Goal: Transaction & Acquisition: Purchase product/service

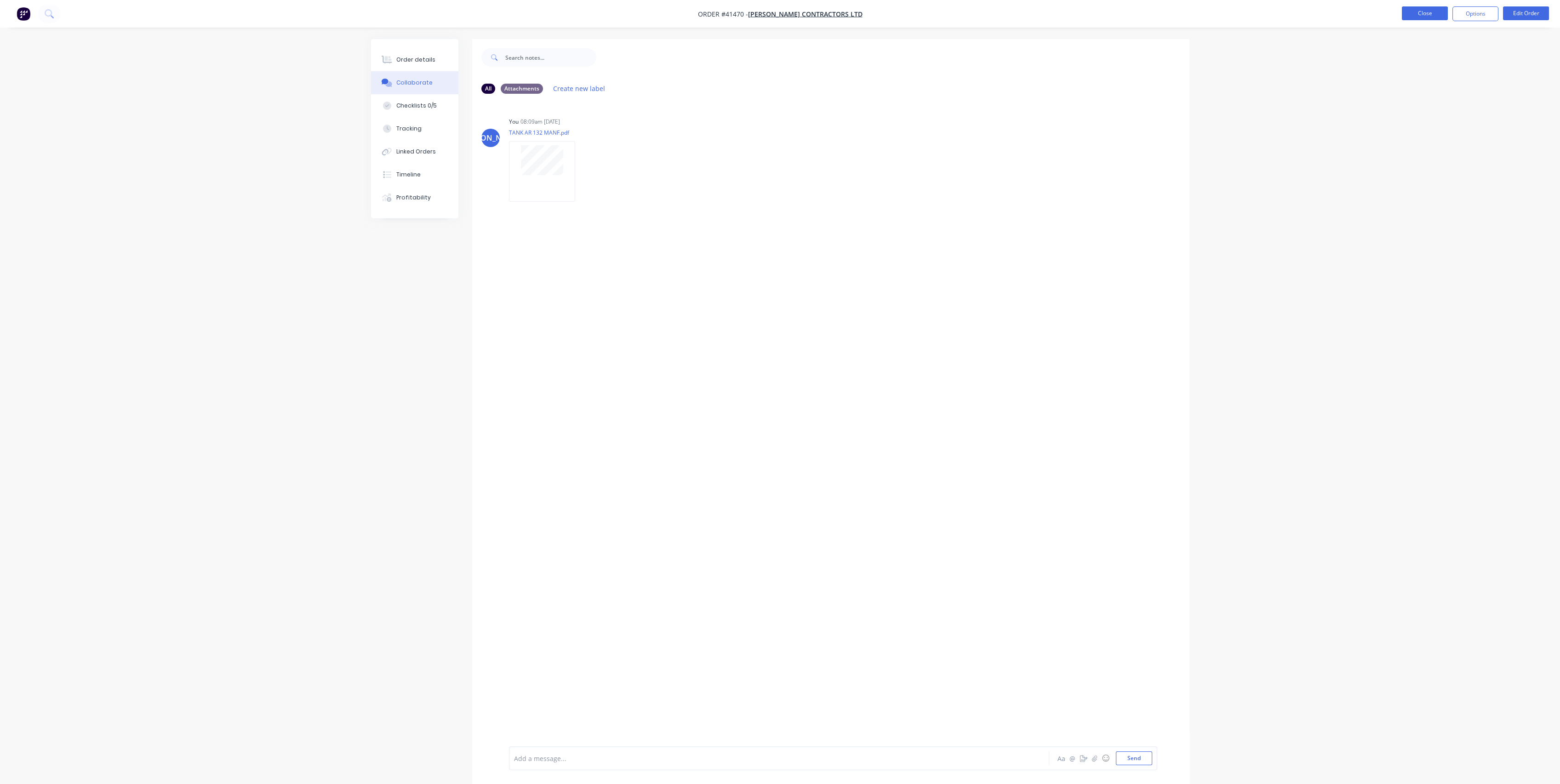
click at [1431, 16] on button "Close" at bounding box center [1425, 13] width 46 height 14
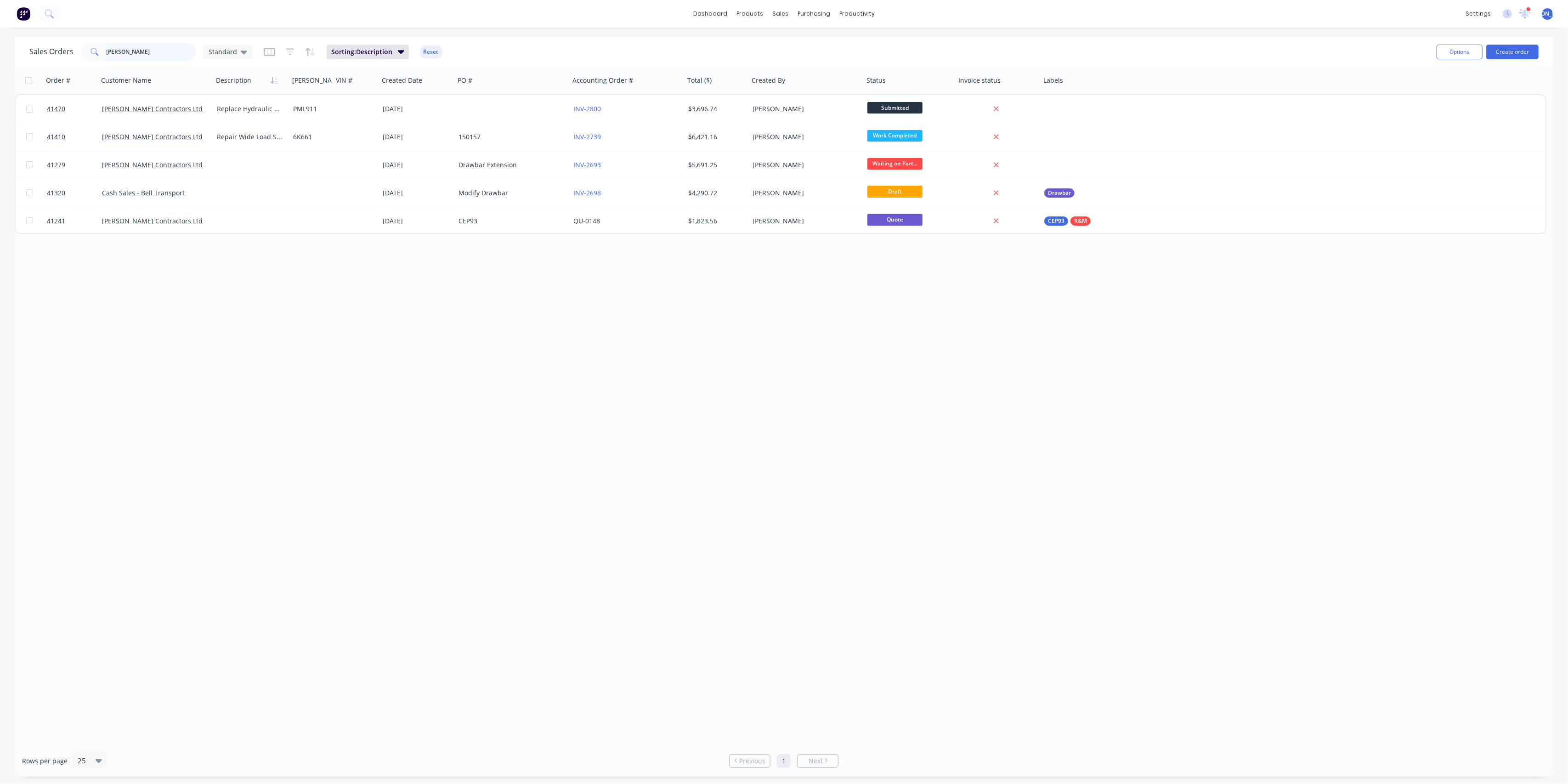
drag, startPoint x: 132, startPoint y: 50, endPoint x: 47, endPoint y: 48, distance: 85.0
click at [47, 48] on div "Sales Orders [PERSON_NAME] Standard" at bounding box center [141, 51] width 223 height 18
type input "c"
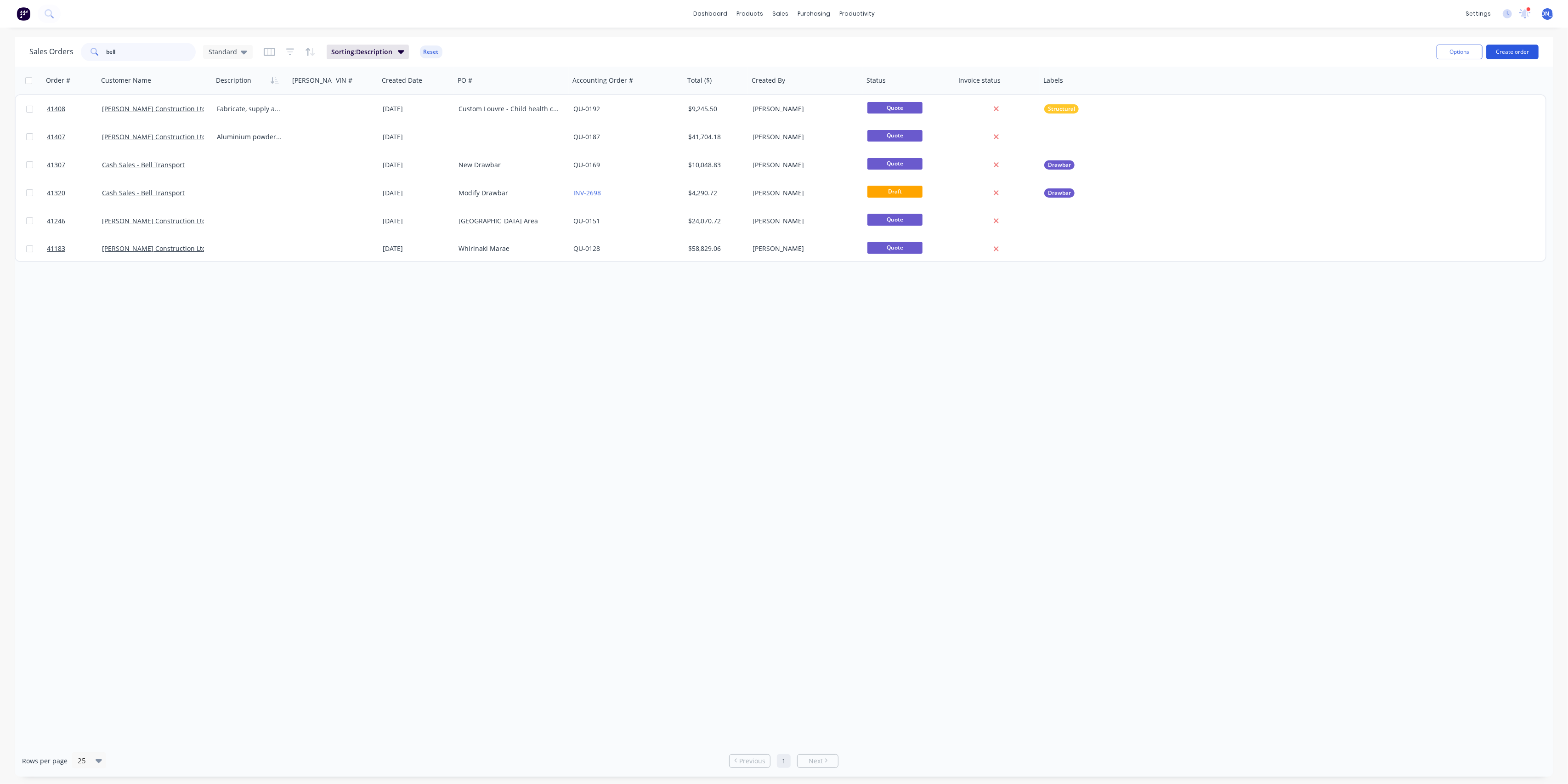
type input "bell"
click at [1525, 50] on button "Create order" at bounding box center [1512, 52] width 53 height 14
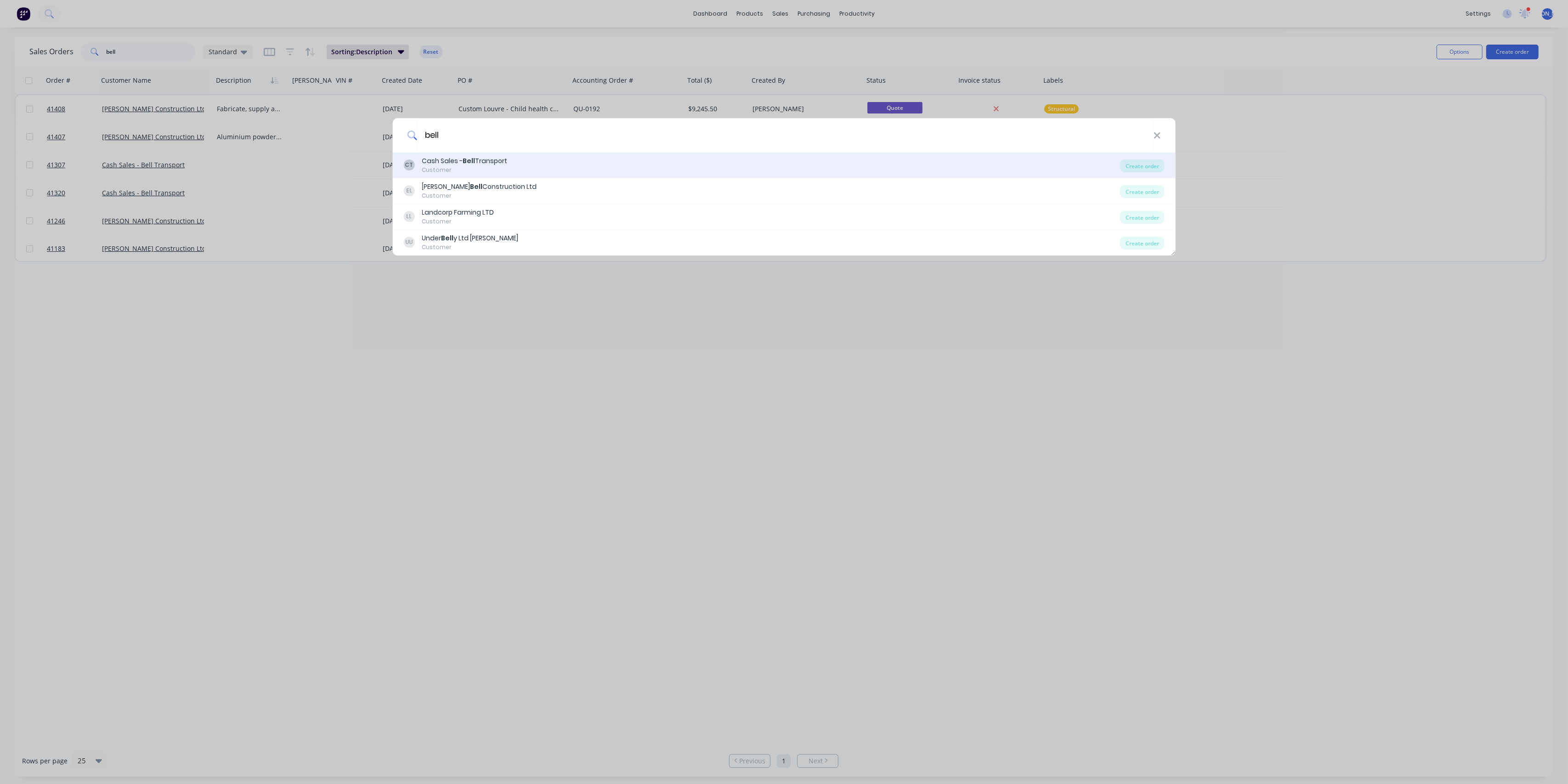
type input "bell"
click at [496, 165] on div "Cash Sales - Bell Transport" at bounding box center [465, 160] width 85 height 9
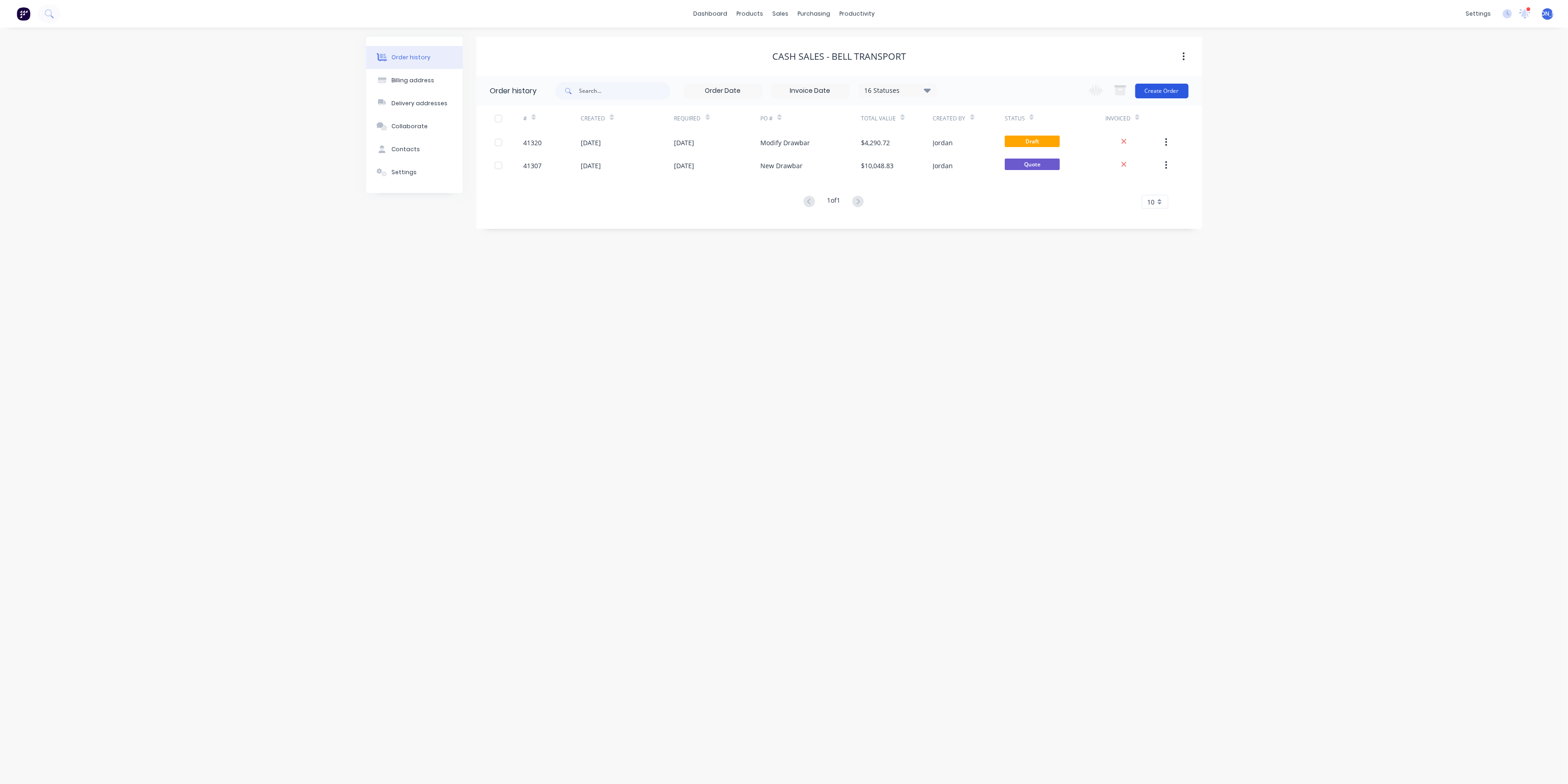
click at [1178, 90] on button "Create Order" at bounding box center [1162, 91] width 53 height 14
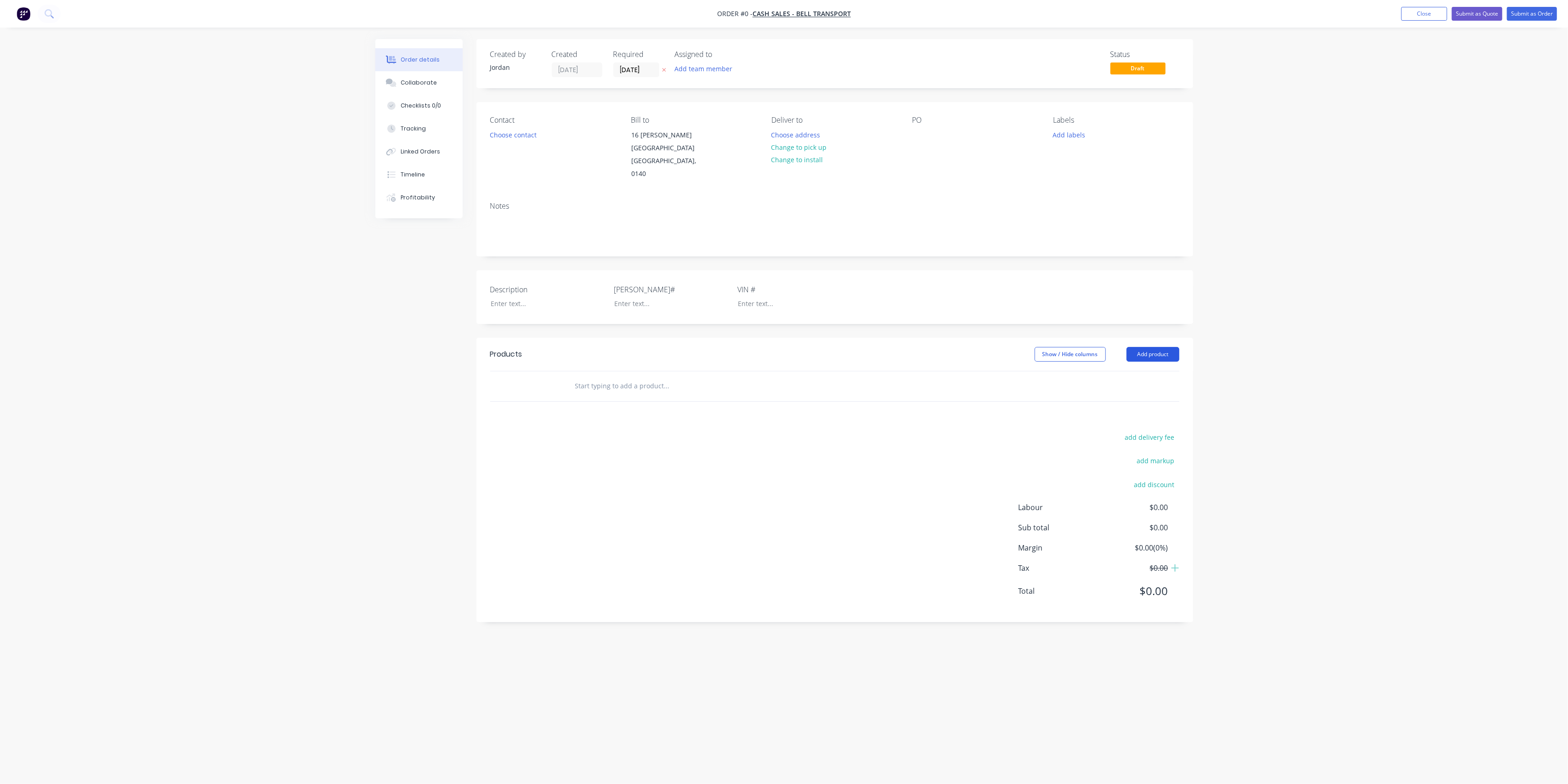
click at [1163, 347] on button "Add product" at bounding box center [1152, 354] width 53 height 14
click at [1121, 463] on div "Labour" at bounding box center [1136, 469] width 71 height 13
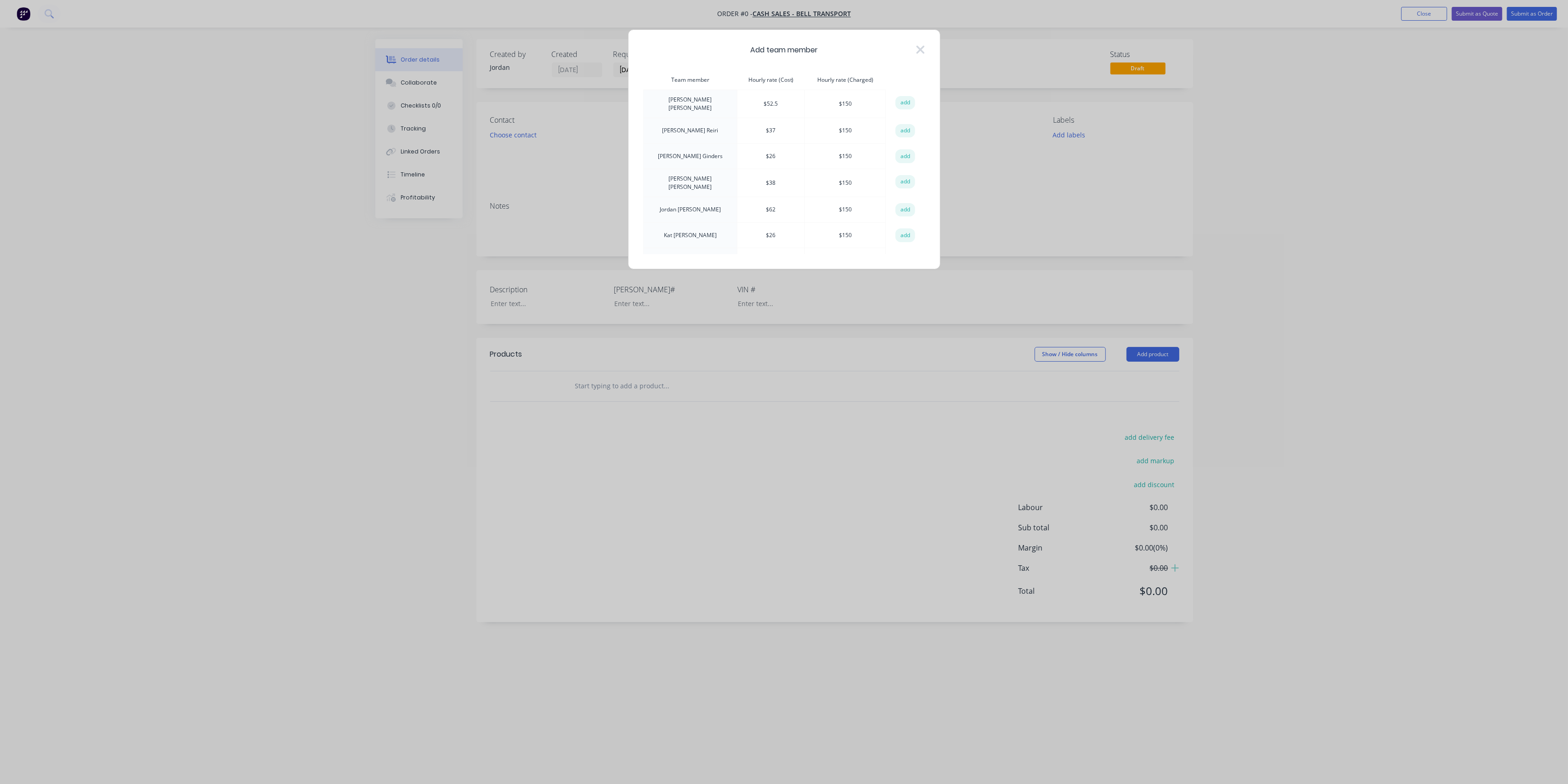
click at [928, 54] on div "Add team member Team member Hourly rate (Cost) Hourly rate (Charged) action [PE…" at bounding box center [784, 149] width 312 height 240
click at [920, 49] on icon at bounding box center [920, 49] width 8 height 8
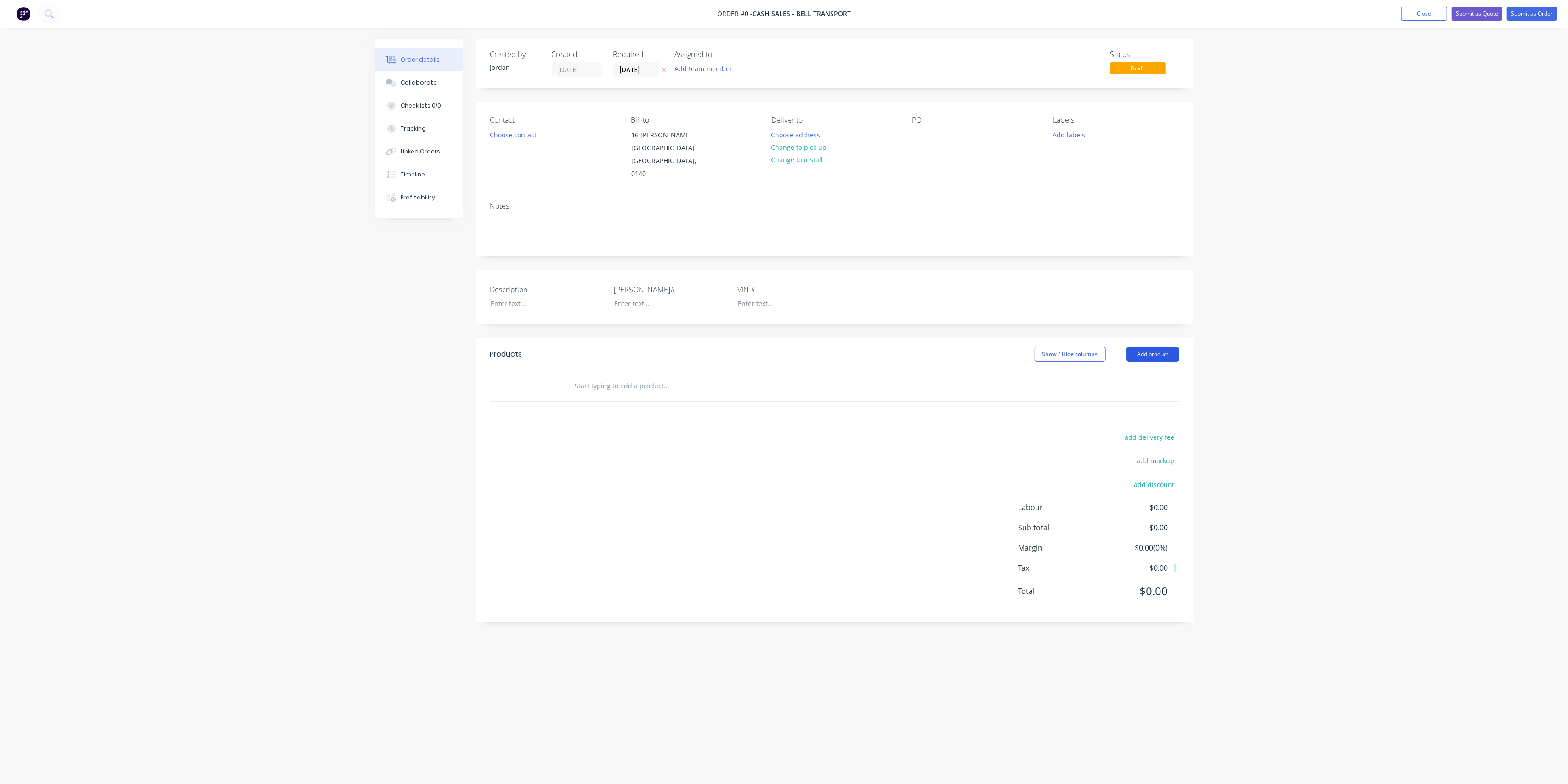
click at [1155, 347] on button "Add product" at bounding box center [1152, 354] width 53 height 14
click at [739, 437] on div "add delivery fee add markup add discount Labour $0.00 Sub total $0.00 Margin $0…" at bounding box center [834, 520] width 689 height 178
click at [579, 377] on input "text" at bounding box center [667, 386] width 184 height 18
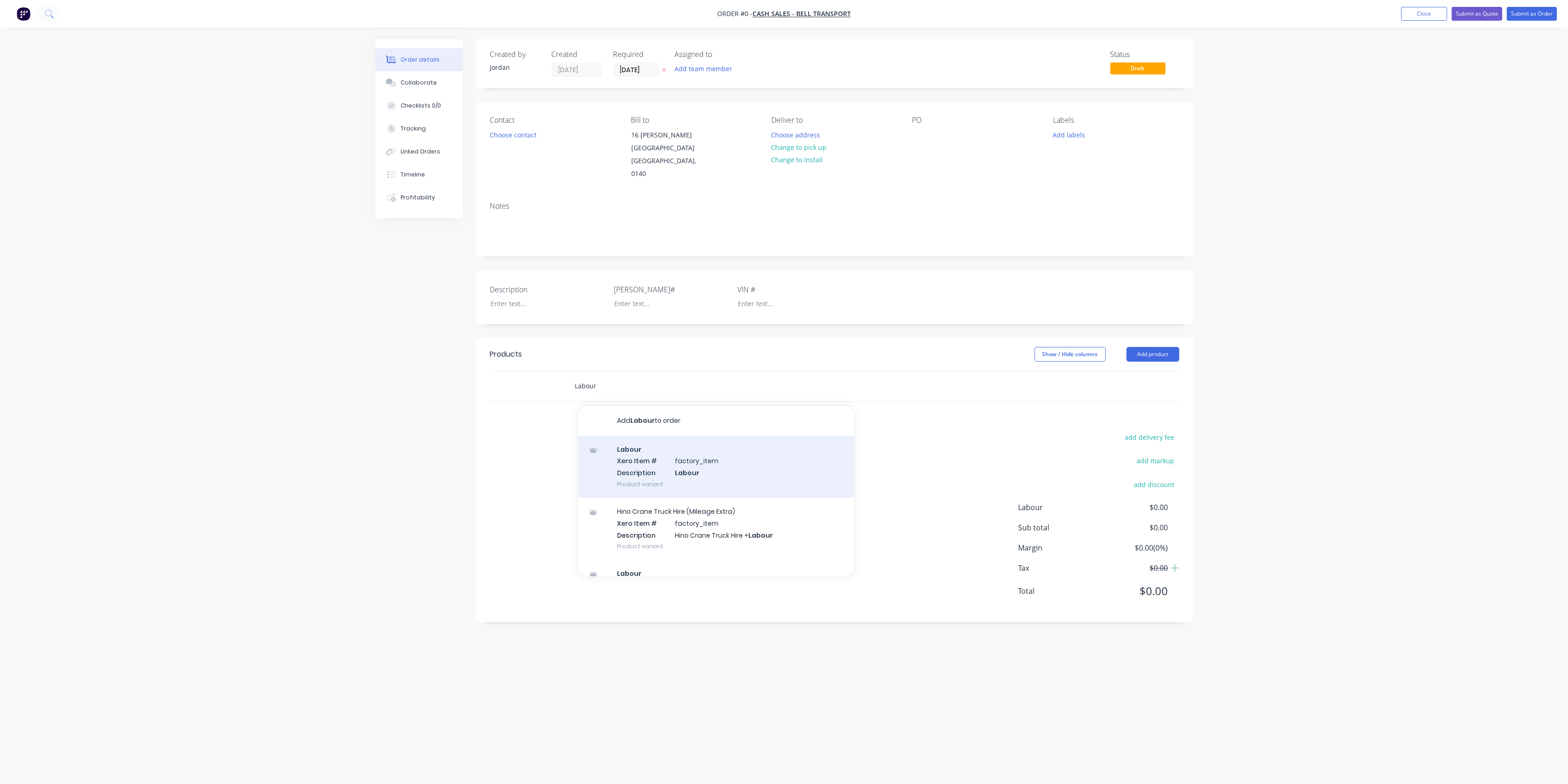
type input "Labour"
click at [683, 448] on div "Labour Xero Item # factory_item Description Labour Product variant" at bounding box center [717, 467] width 276 height 62
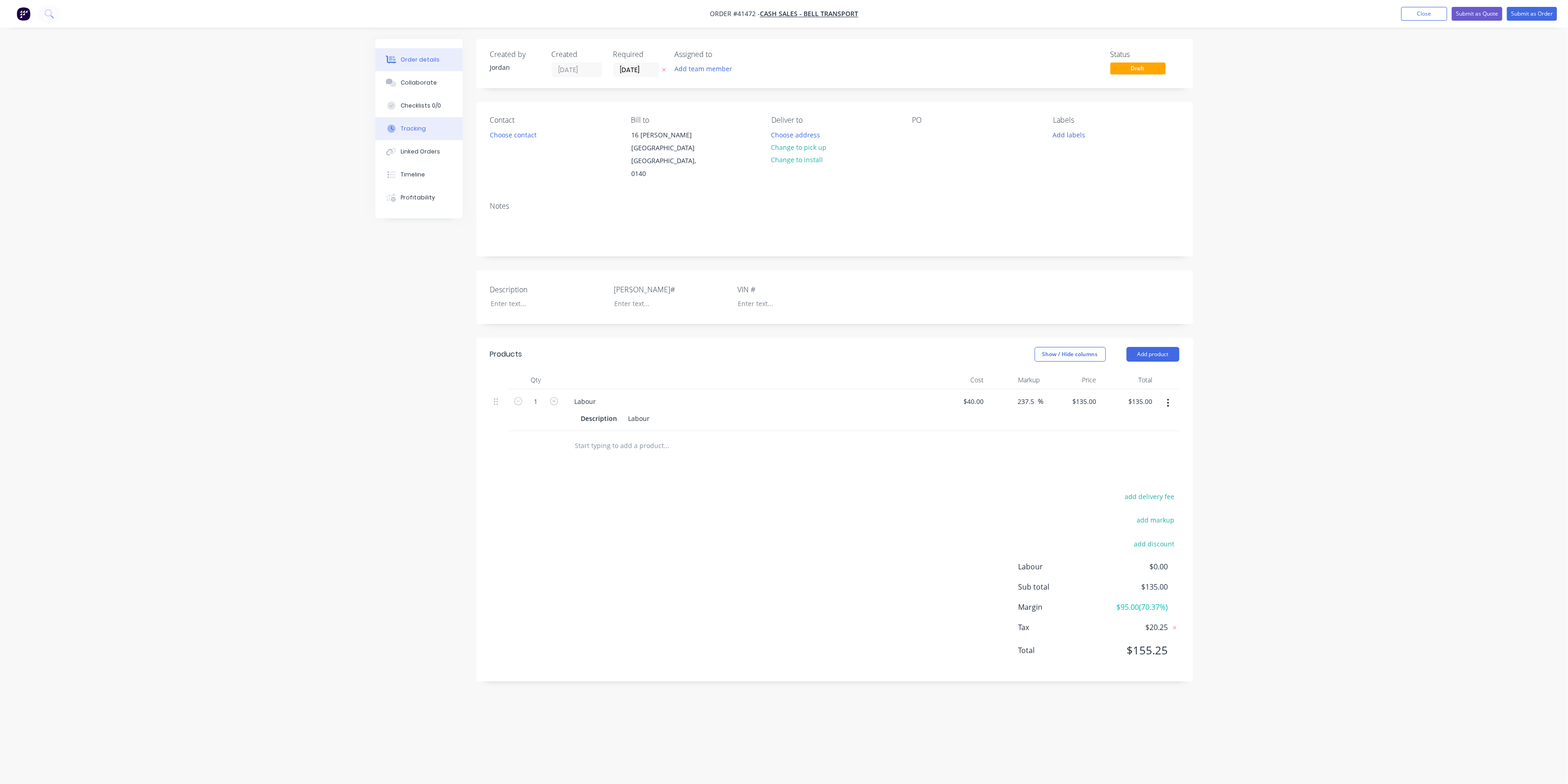
click at [416, 134] on button "Tracking" at bounding box center [419, 129] width 87 height 23
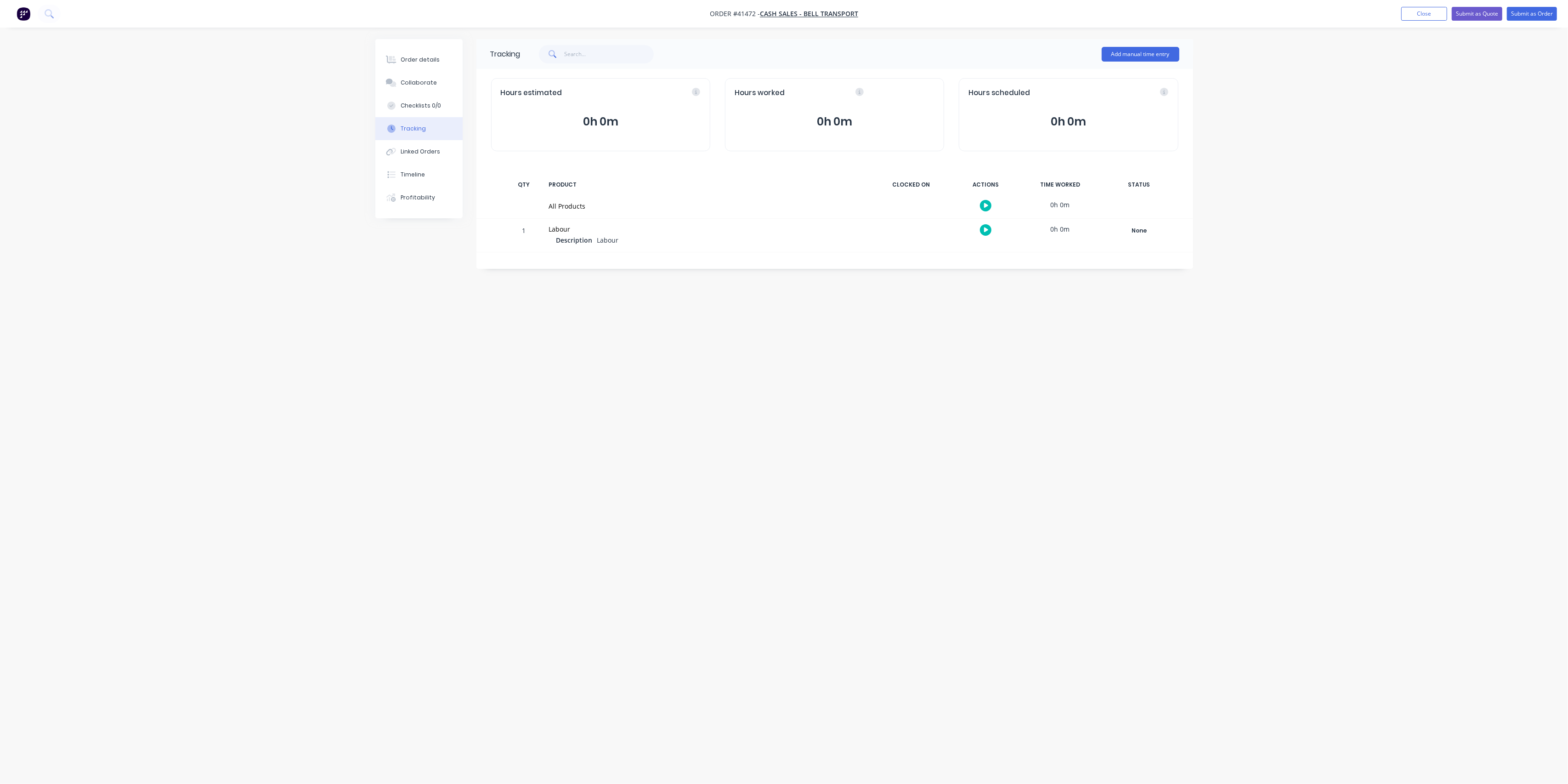
click at [932, 90] on div "Hours worked" at bounding box center [834, 93] width 200 height 11
click at [826, 118] on button "0h 0m" at bounding box center [834, 122] width 200 height 17
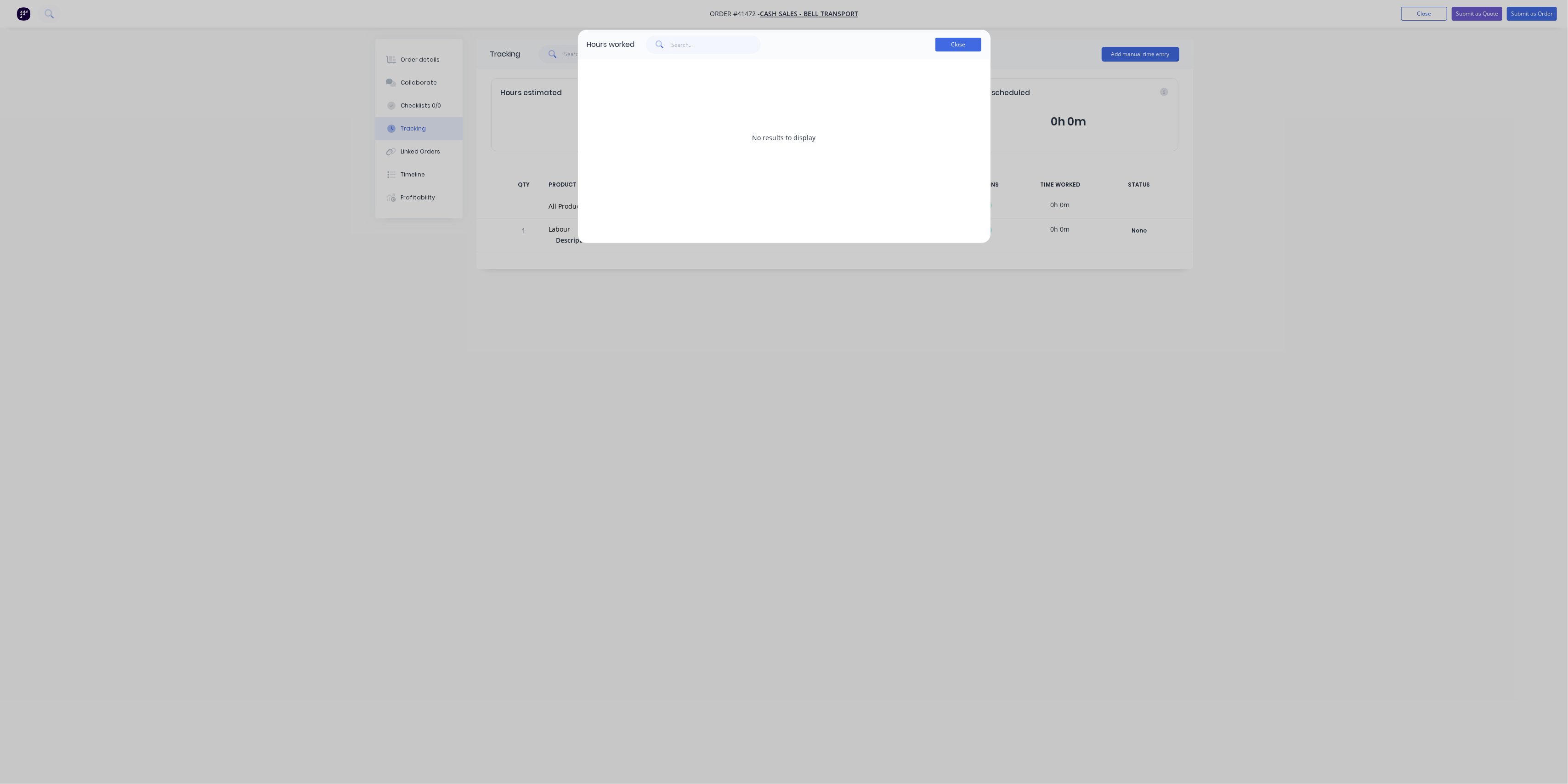
drag, startPoint x: 945, startPoint y: 41, endPoint x: 942, endPoint y: 46, distance: 5.8
click at [945, 42] on button "Close" at bounding box center [958, 44] width 46 height 14
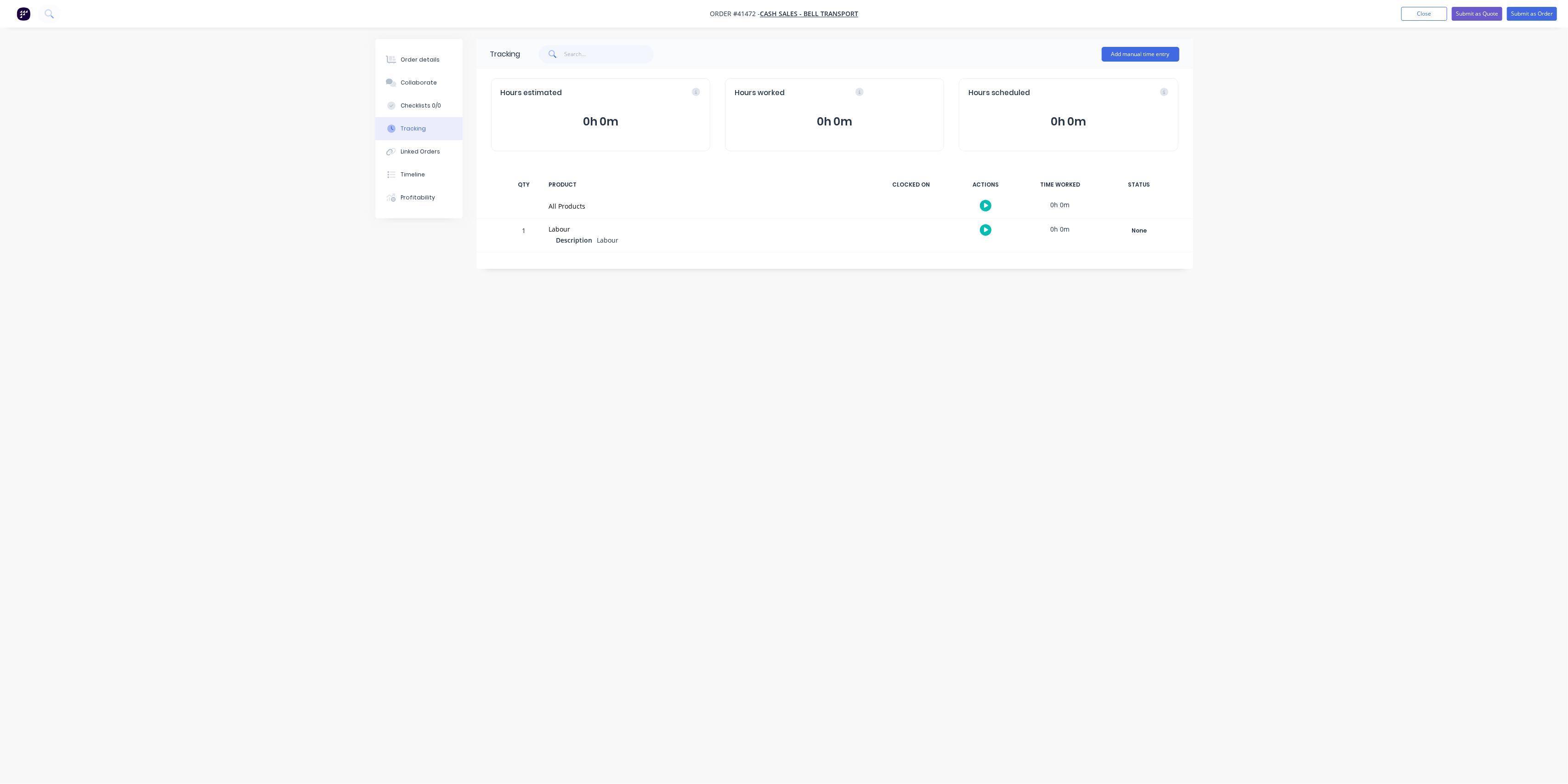
click at [985, 232] on icon "button" at bounding box center [986, 230] width 4 height 5
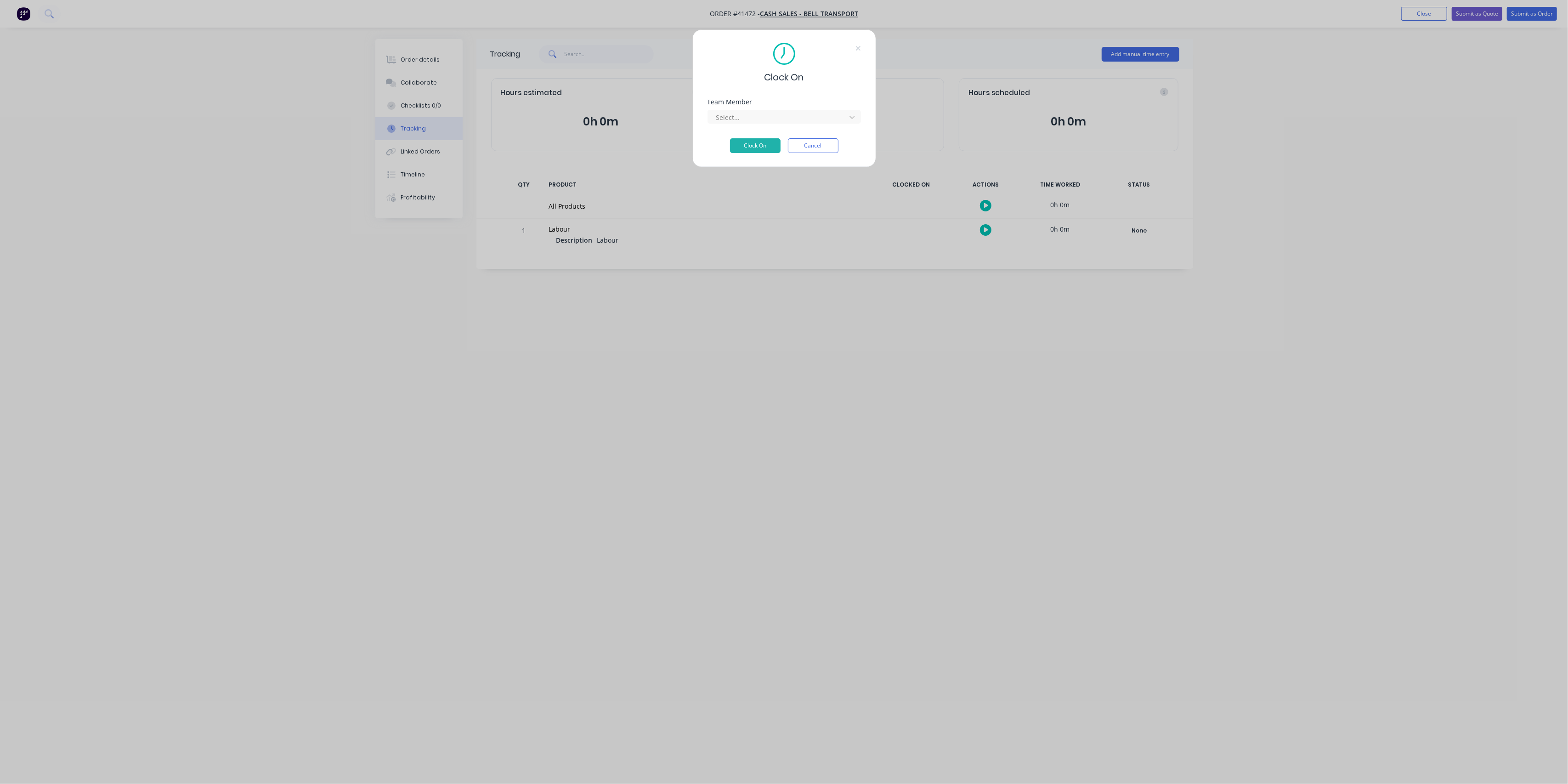
click at [823, 124] on div "Team Member Select..." at bounding box center [784, 118] width 154 height 40
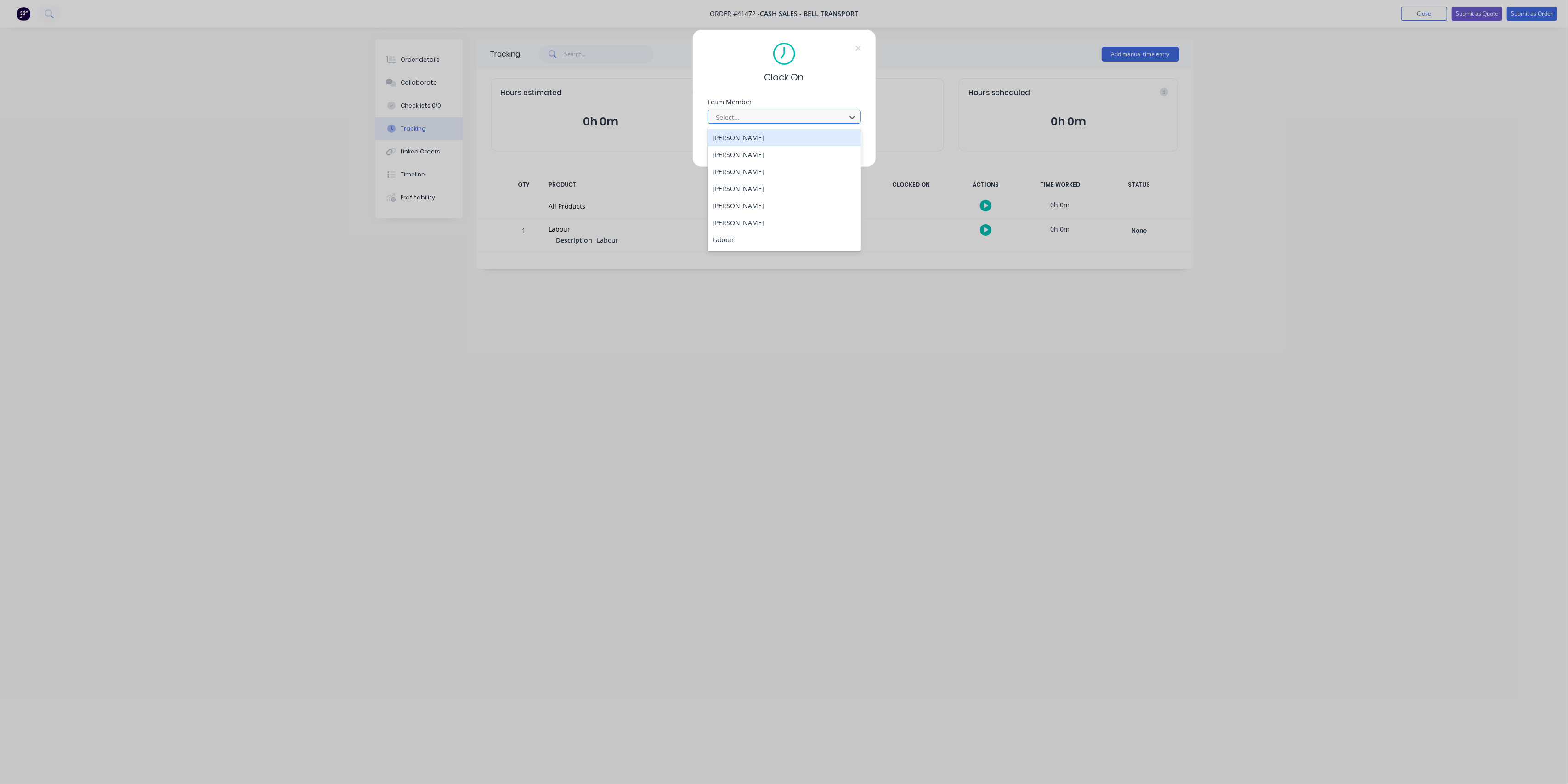
click at [824, 118] on div at bounding box center [778, 118] width 126 height 12
click at [737, 184] on div "[PERSON_NAME]" at bounding box center [784, 189] width 154 height 17
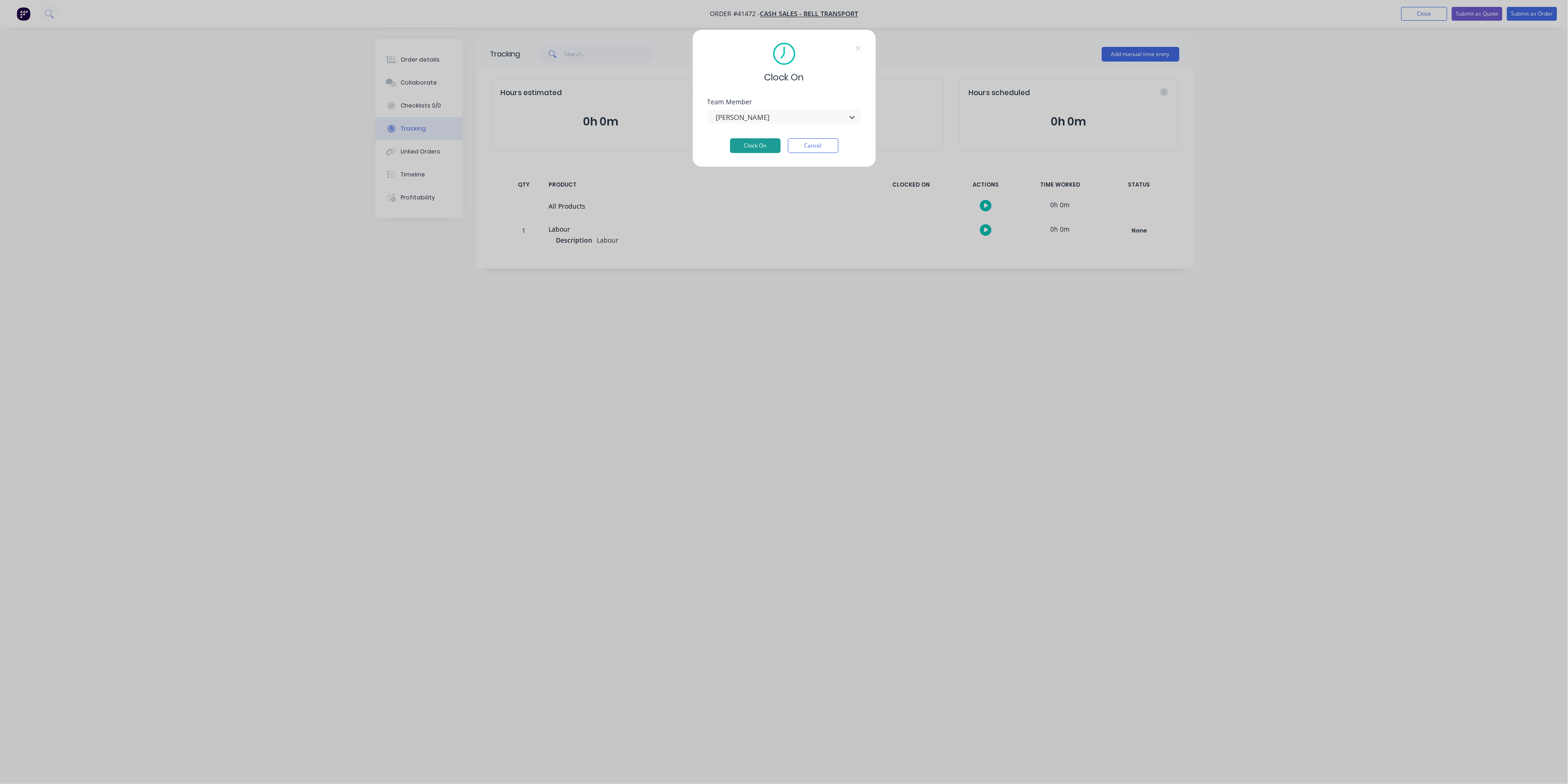
click at [755, 147] on button "Clock On" at bounding box center [755, 146] width 51 height 14
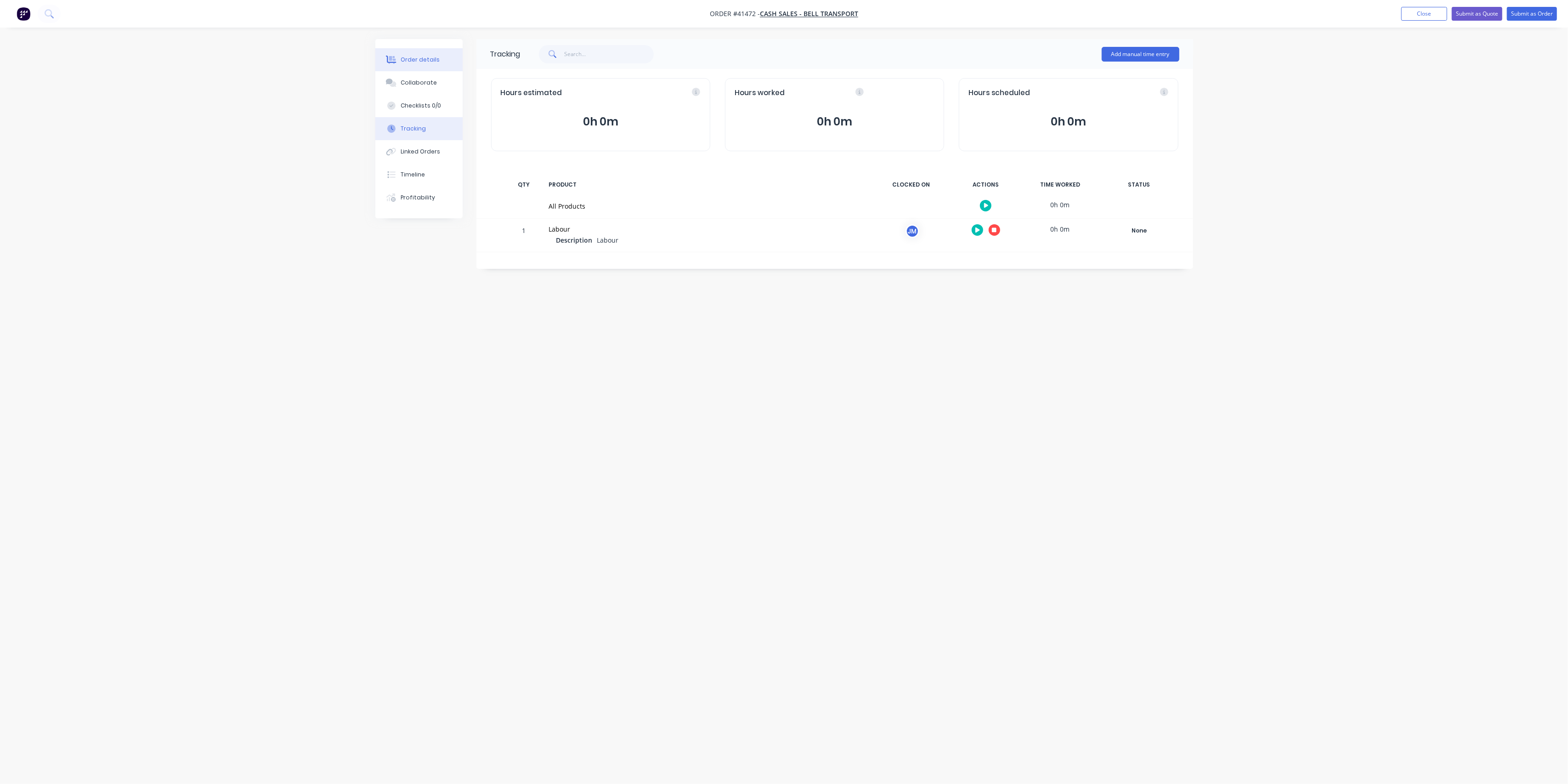
click at [423, 61] on div "Order details" at bounding box center [420, 59] width 39 height 8
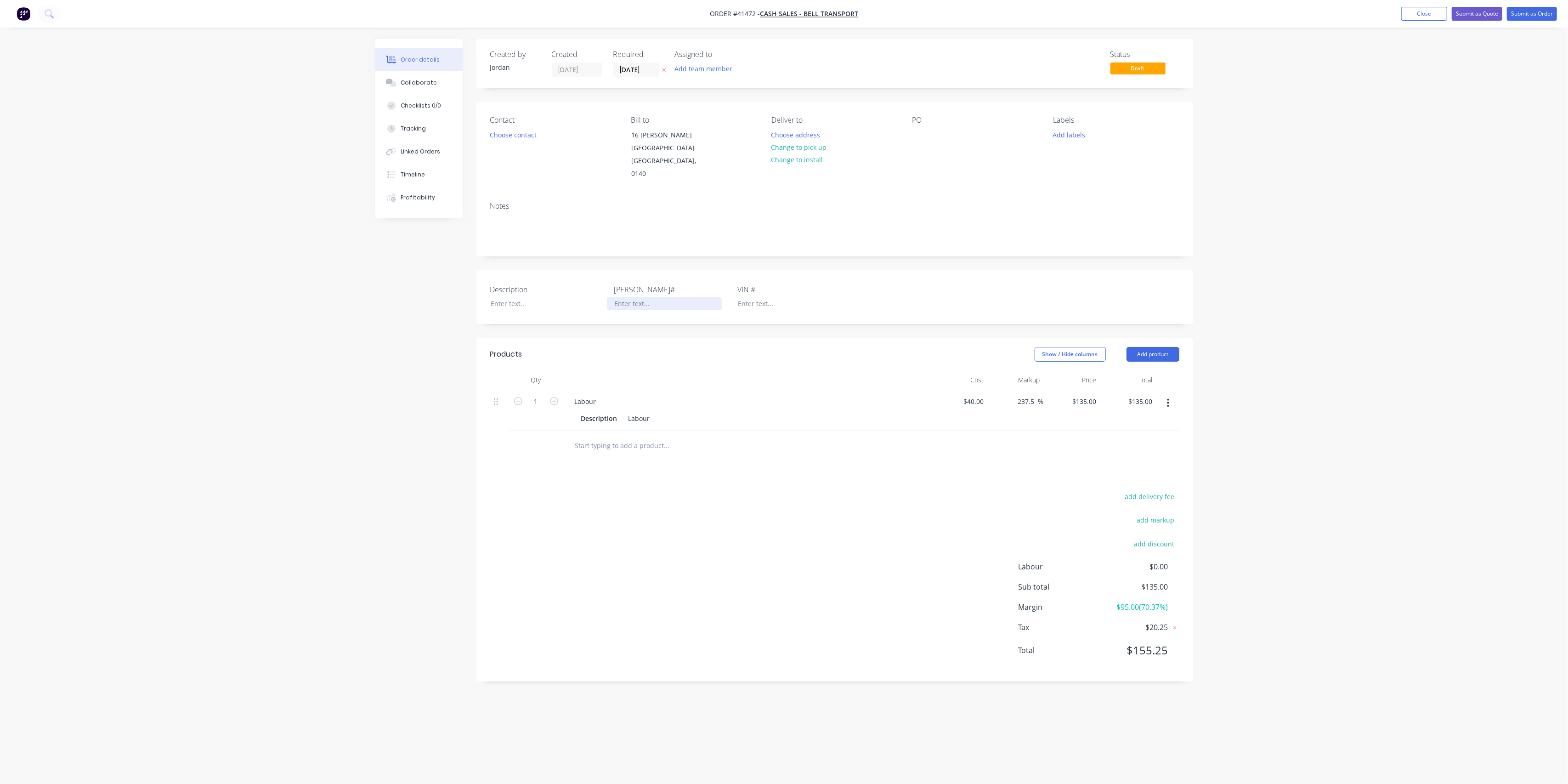
click at [621, 297] on div at bounding box center [664, 303] width 115 height 13
click at [608, 270] on div "Description [PERSON_NAME]# PNZ258 VIN #" at bounding box center [834, 297] width 717 height 53
click at [537, 297] on div at bounding box center [540, 303] width 115 height 13
click at [417, 275] on div "Created by [PERSON_NAME] Created [DATE] Required [DATE] Assigned to Add team me…" at bounding box center [784, 375] width 818 height 671
drag, startPoint x: 518, startPoint y: 289, endPoint x: 548, endPoint y: 271, distance: 35.0
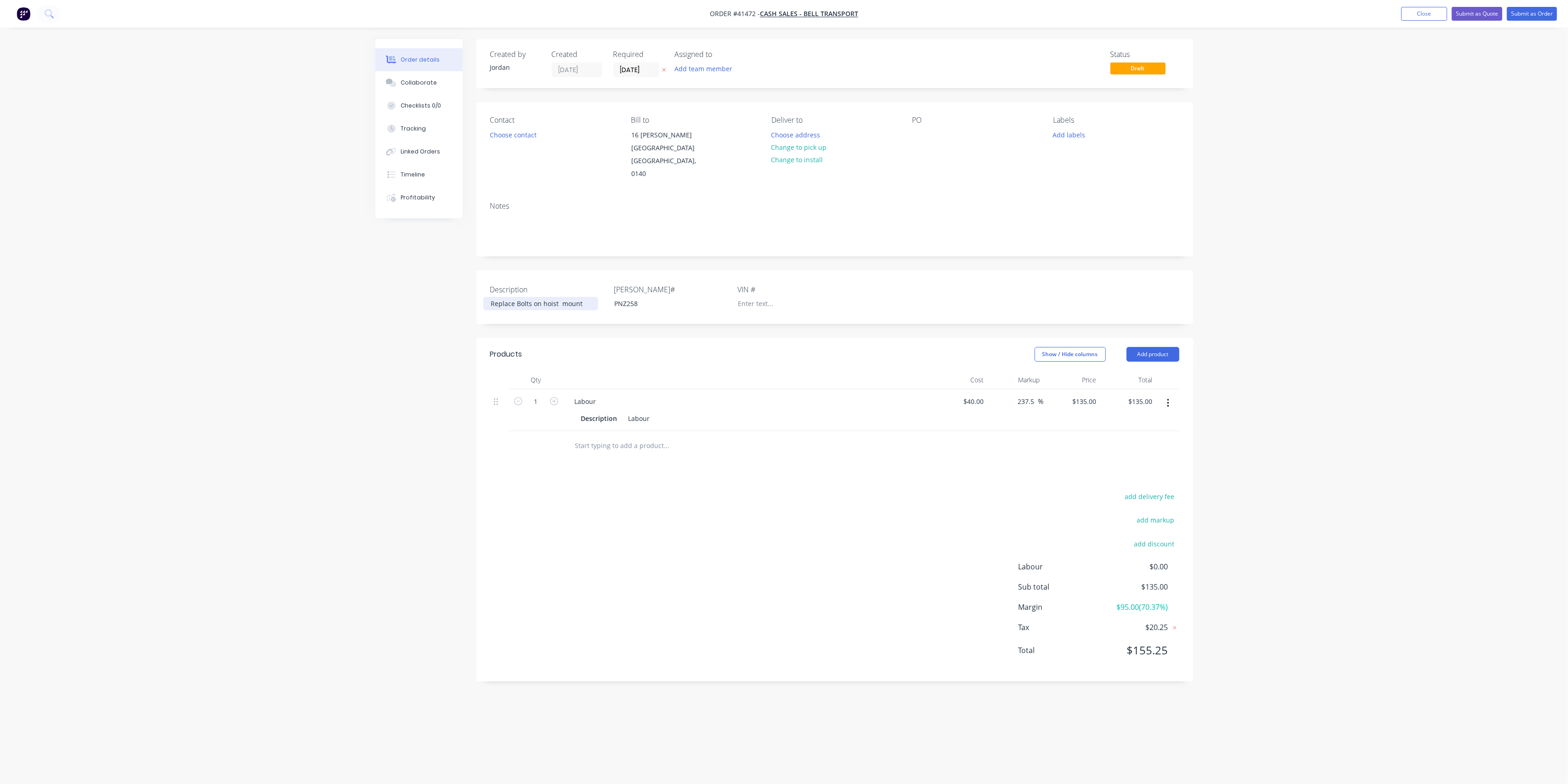
click at [520, 297] on div "Replace Bolts on hoist mount" at bounding box center [540, 303] width 115 height 13
click at [429, 277] on div "Created by [PERSON_NAME] Created [DATE] Required [DATE] Assigned to Add team me…" at bounding box center [784, 375] width 818 height 671
click at [1095, 395] on input "135" at bounding box center [1092, 401] width 16 height 13
type input "115"
type input "187.5"
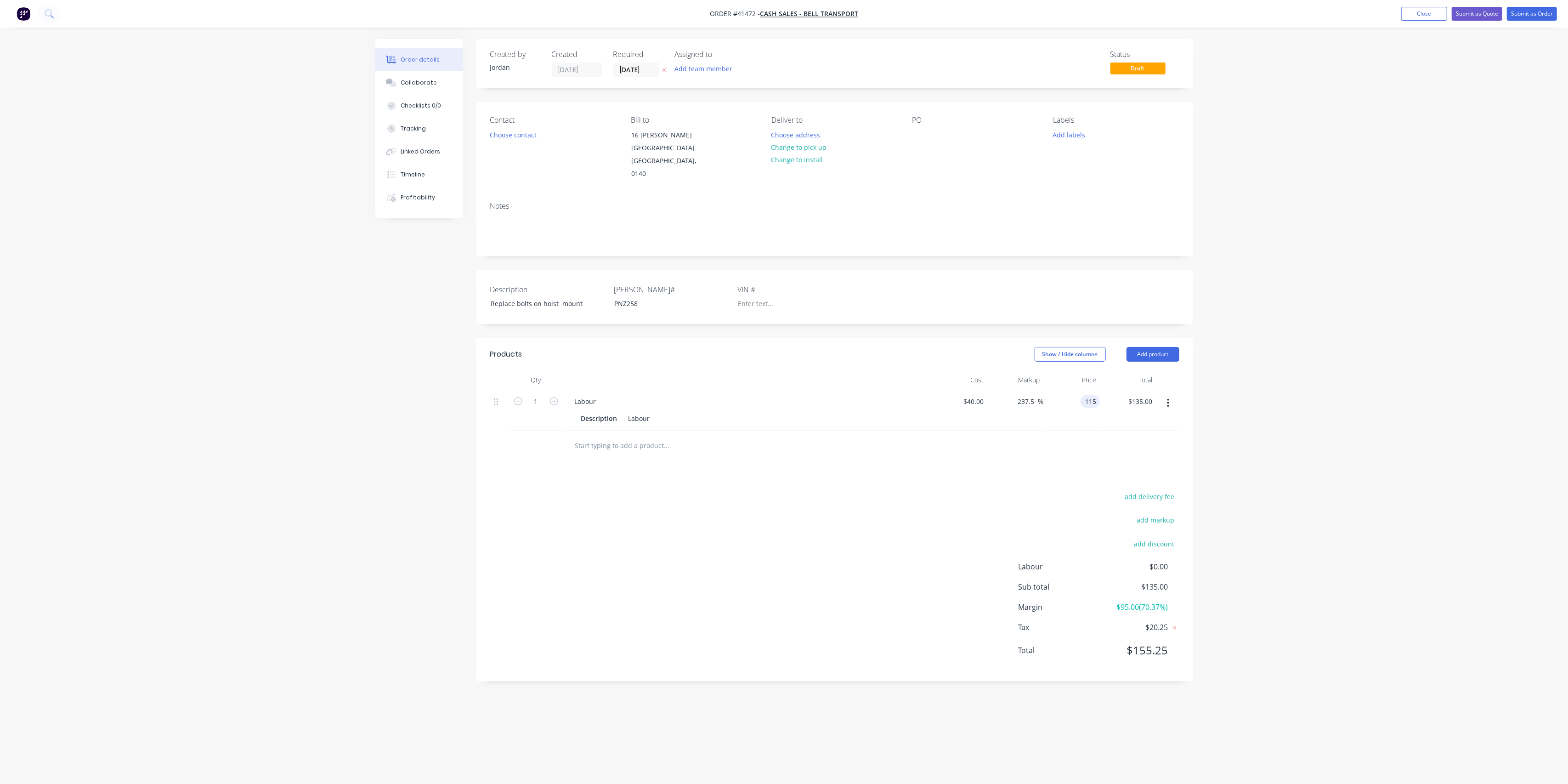
type input "$115.00"
click at [820, 350] on header "Products Show / Hide columns Add product" at bounding box center [834, 354] width 717 height 33
click at [1522, 13] on button "Submit as Order" at bounding box center [1531, 14] width 50 height 14
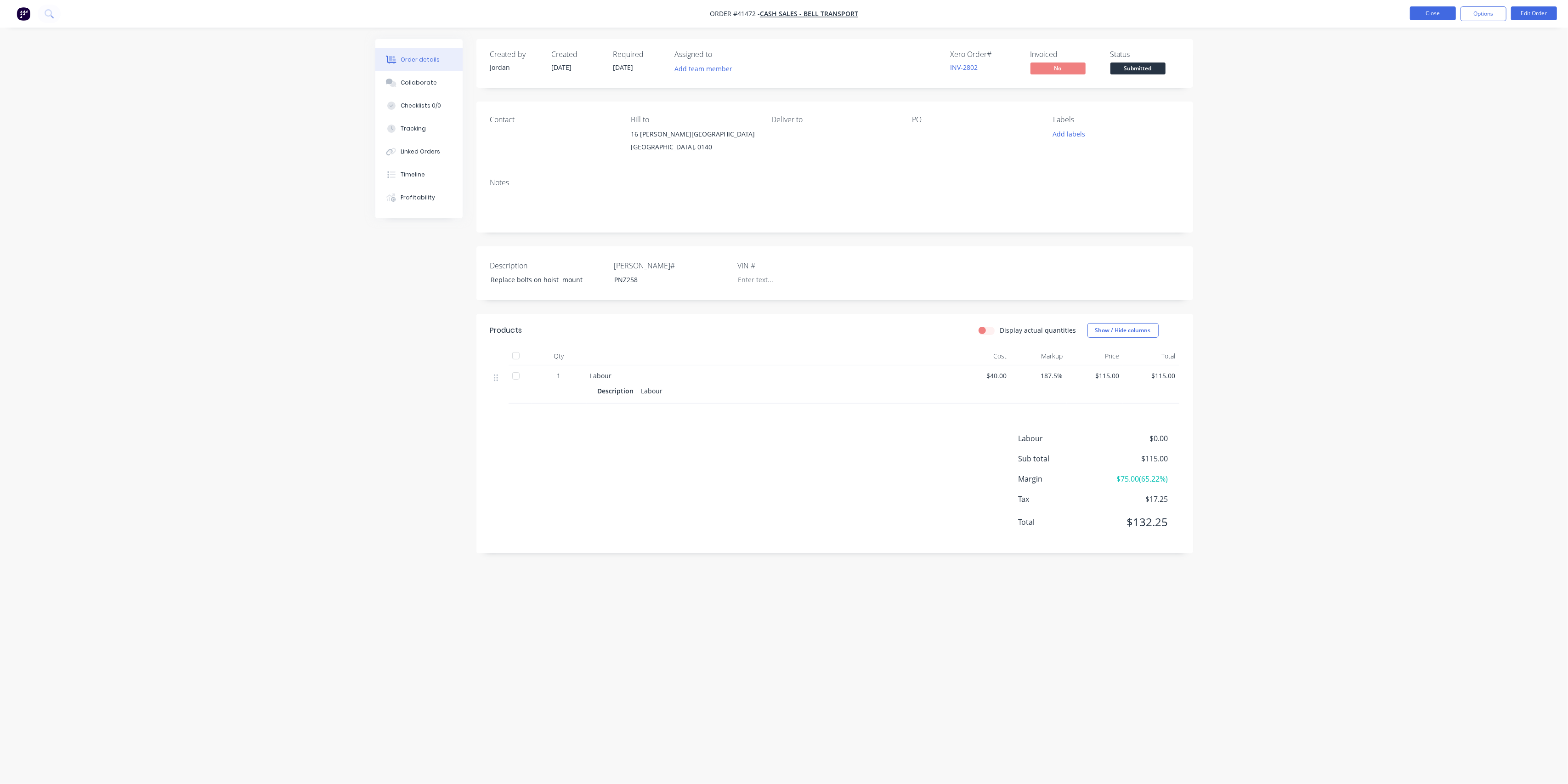
click at [1435, 12] on button "Close" at bounding box center [1433, 13] width 46 height 14
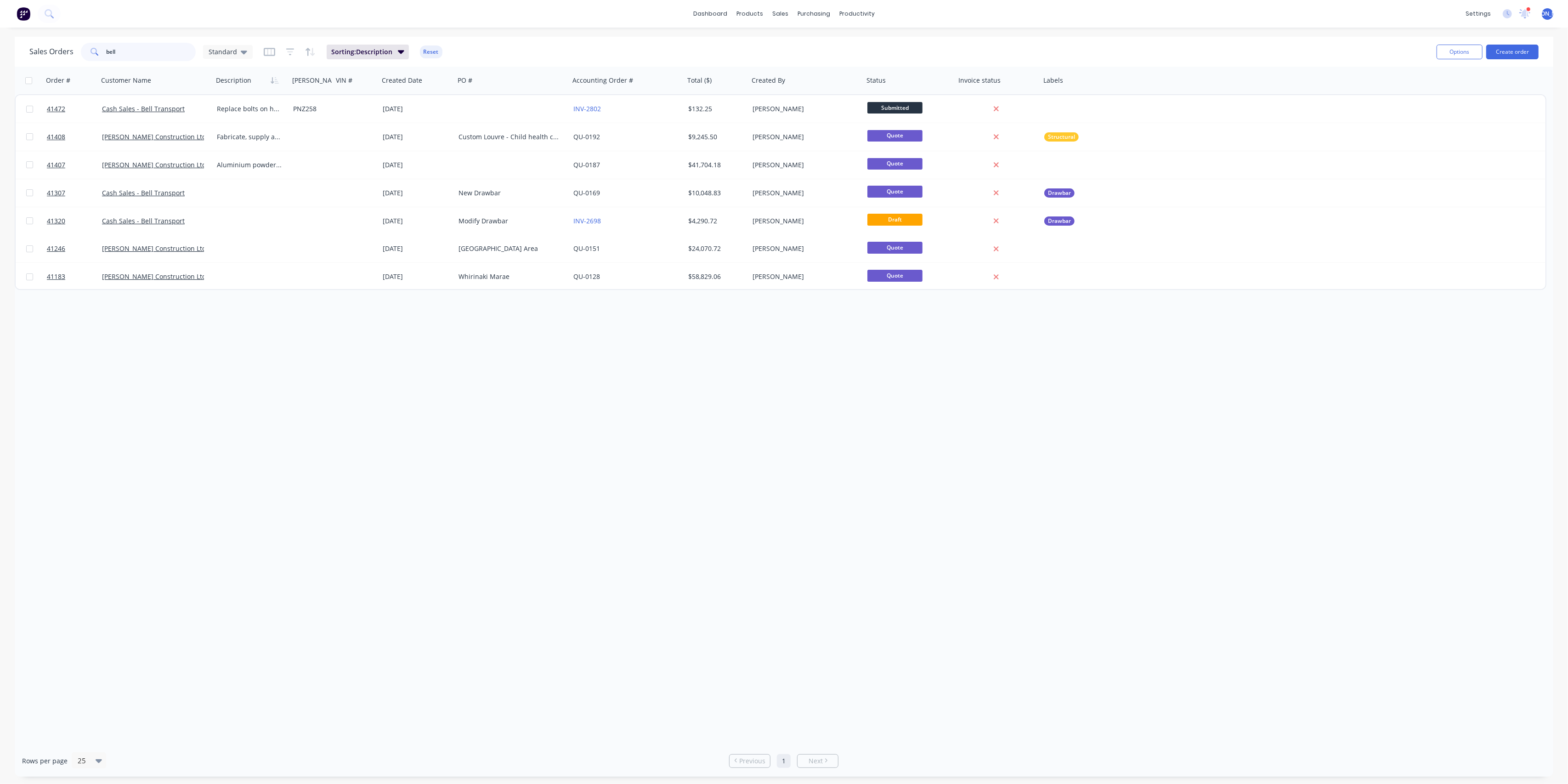
click at [127, 48] on input "bell" at bounding box center [152, 51] width 89 height 18
type input "b"
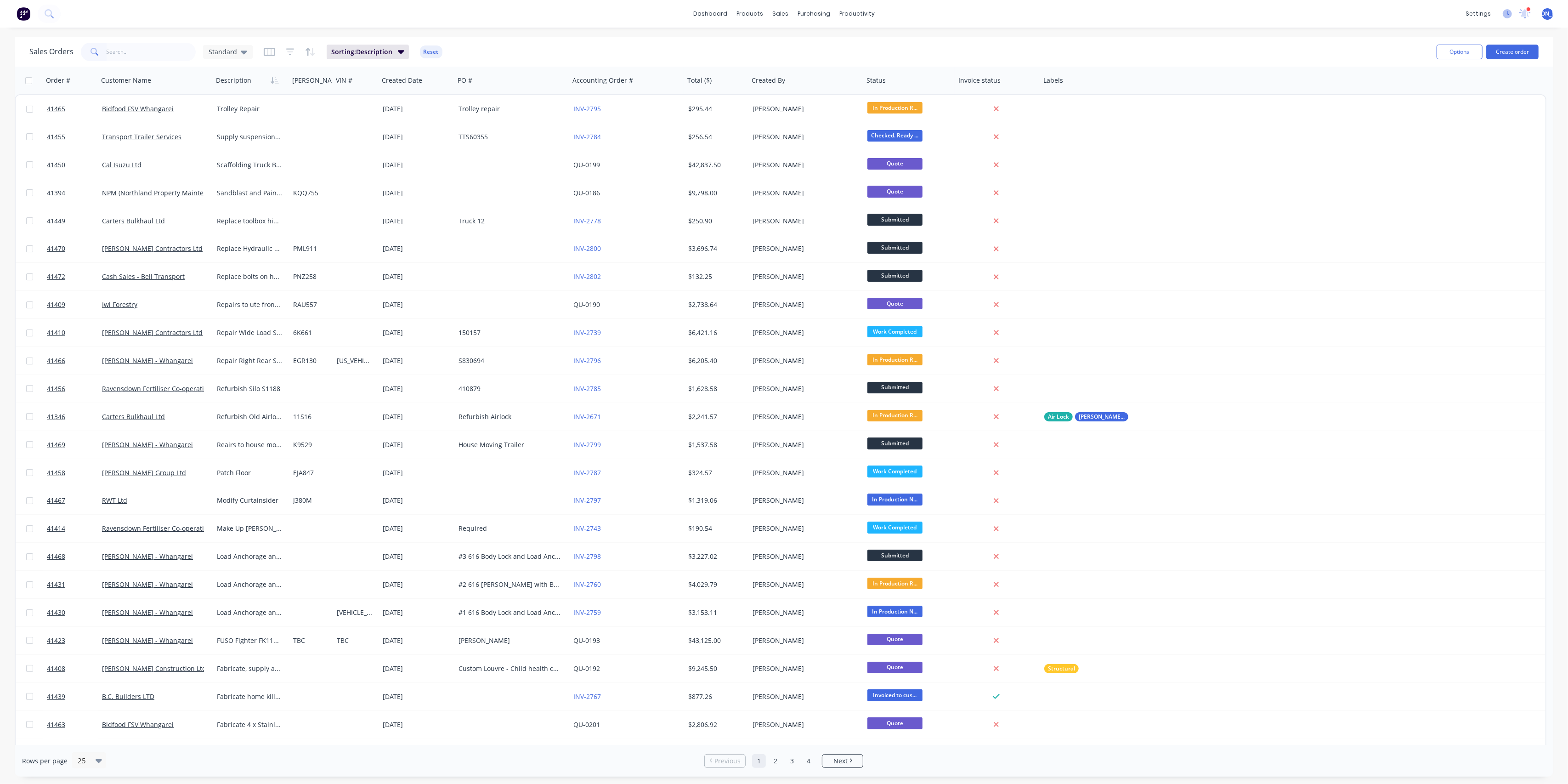
click at [1507, 18] on icon at bounding box center [1507, 14] width 9 height 9
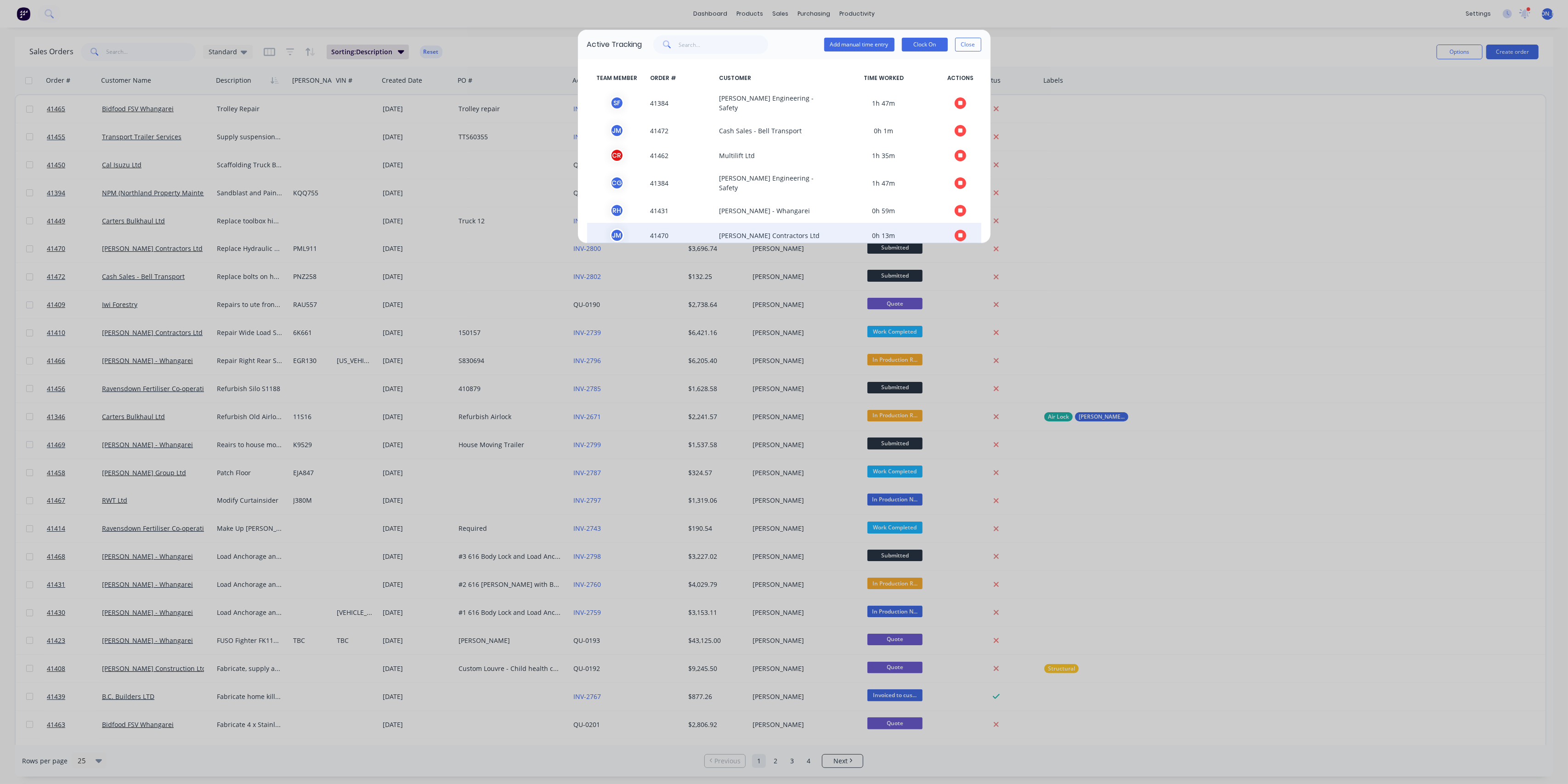
click at [955, 230] on button "button" at bounding box center [960, 235] width 12 height 12
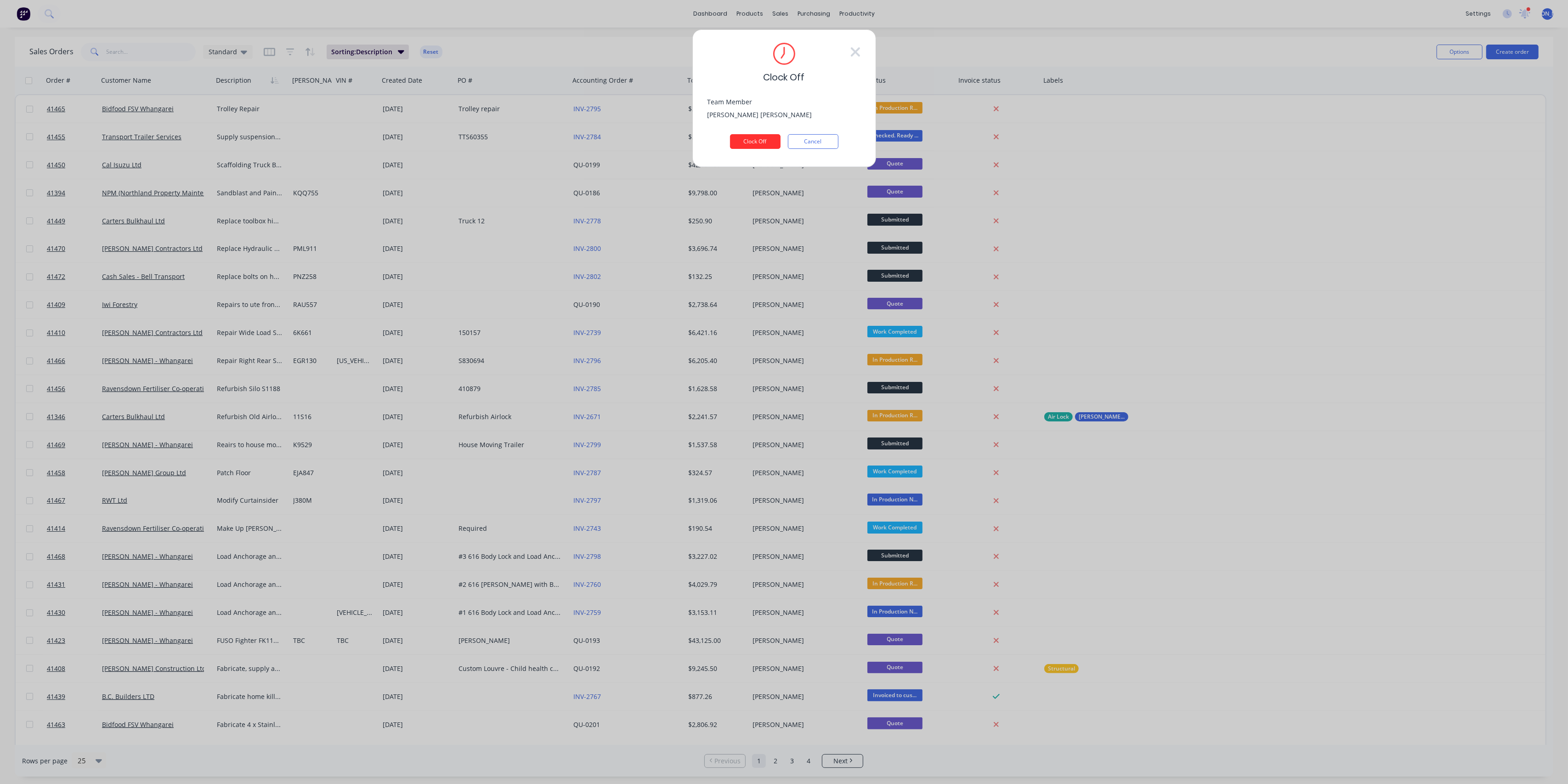
click at [760, 136] on button "Clock Off" at bounding box center [755, 141] width 51 height 14
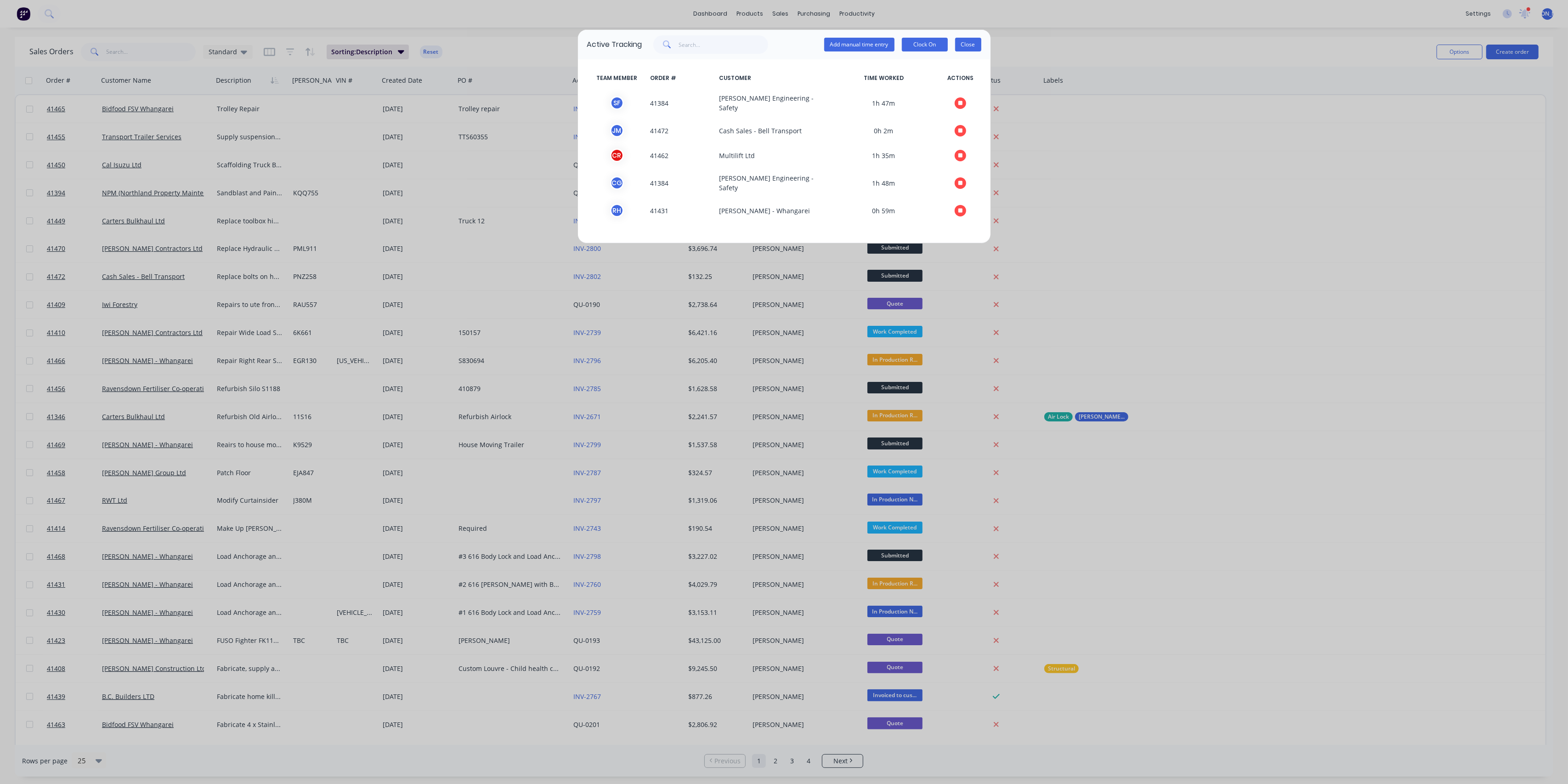
click at [967, 43] on button "Close" at bounding box center [968, 44] width 26 height 14
